Goal: Information Seeking & Learning: Find contact information

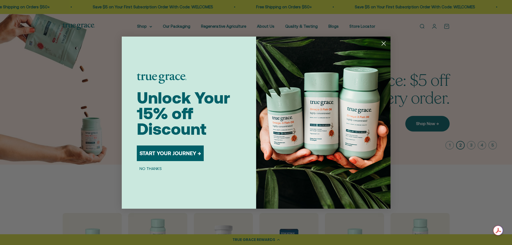
click at [383, 41] on circle "Close dialog" at bounding box center [383, 43] width 9 height 9
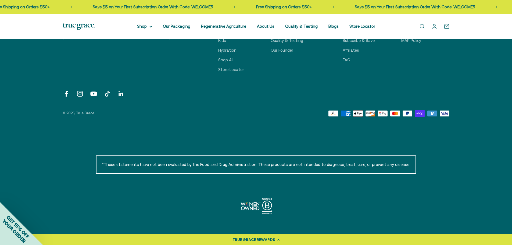
scroll to position [1860, 0]
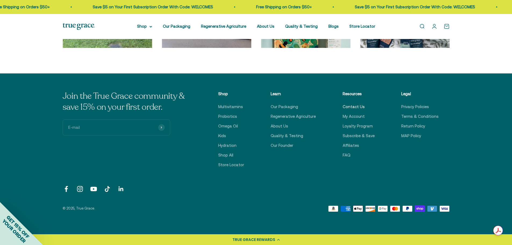
click at [354, 107] on link "Contact Us" at bounding box center [353, 106] width 22 height 6
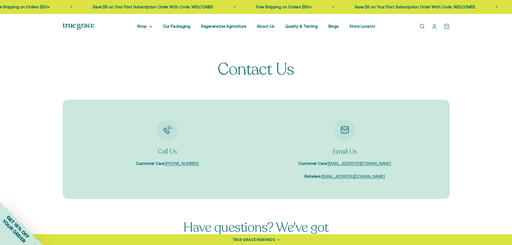
click at [388, 162] on div "Email Us Customer Care : care@truegracehealth.com Retailers : sales@truegracehe…" at bounding box center [344, 149] width 166 height 61
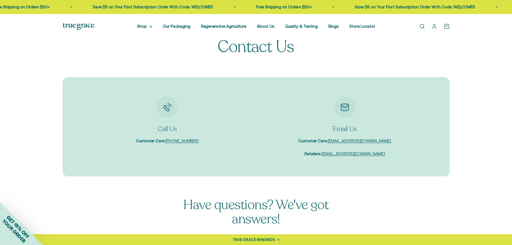
scroll to position [23, 0]
drag, startPoint x: 392, startPoint y: 142, endPoint x: 335, endPoint y: 142, distance: 56.7
click at [335, 142] on div "Email Us Customer Care : care@truegracehealth.com Retailers : sales@truegracehe…" at bounding box center [344, 126] width 166 height 61
copy link "care@truegracehealth.com"
click at [382, 174] on div "Call Us Customer Care : 888-735-1323 Email Us Customer Care : care@truegracehea…" at bounding box center [256, 126] width 387 height 99
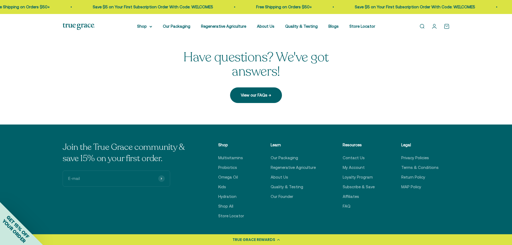
scroll to position [170, 0]
